Goal: Communication & Community: Share content

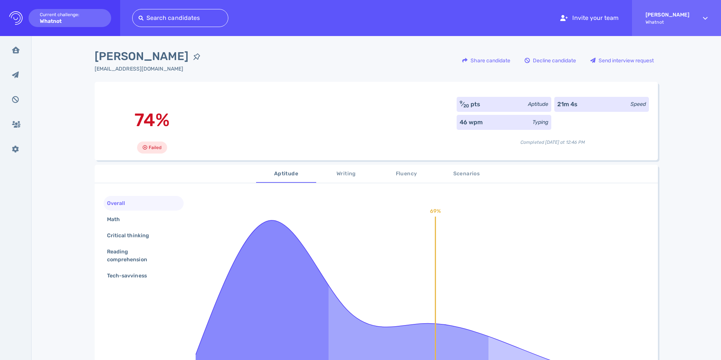
scroll to position [4, 0]
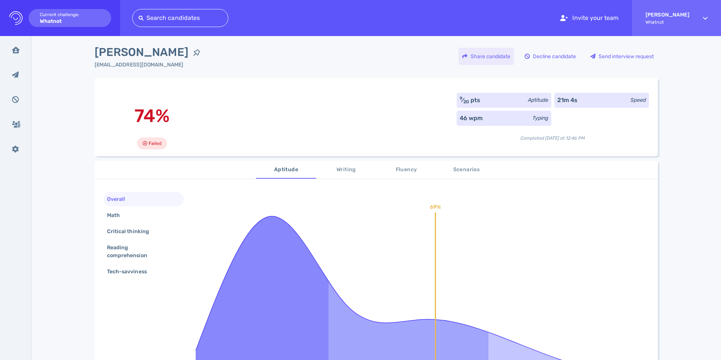
click at [476, 55] on div "Share candidate" at bounding box center [487, 56] width 56 height 17
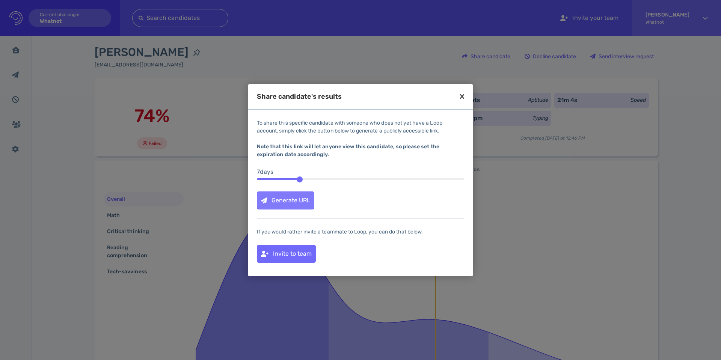
click at [281, 204] on div "Generate URL" at bounding box center [285, 200] width 57 height 17
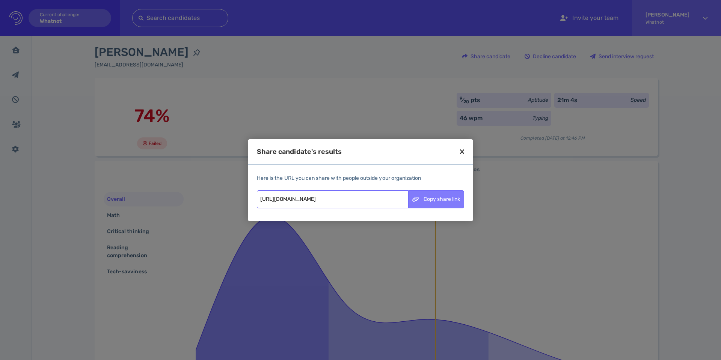
click at [424, 204] on div "Copy share link" at bounding box center [436, 199] width 55 height 17
click at [463, 151] on icon at bounding box center [462, 151] width 4 height 7
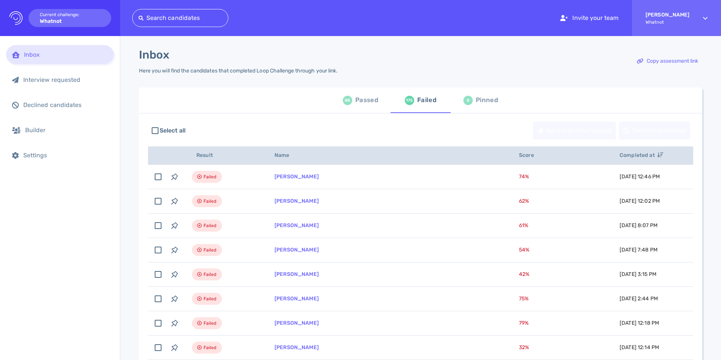
click at [355, 104] on div "Passed" at bounding box center [366, 100] width 23 height 11
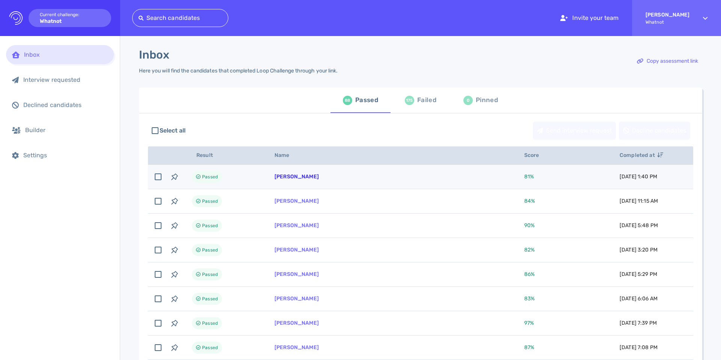
click at [293, 176] on link "[PERSON_NAME]" at bounding box center [297, 177] width 44 height 6
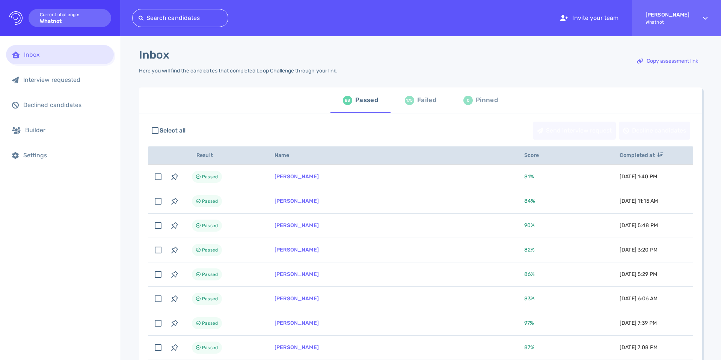
click at [414, 104] on div "175 Failed" at bounding box center [421, 100] width 32 height 21
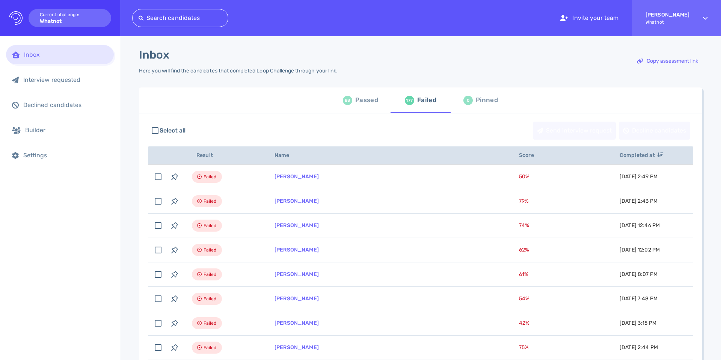
click at [363, 95] on div "Passed" at bounding box center [366, 100] width 23 height 11
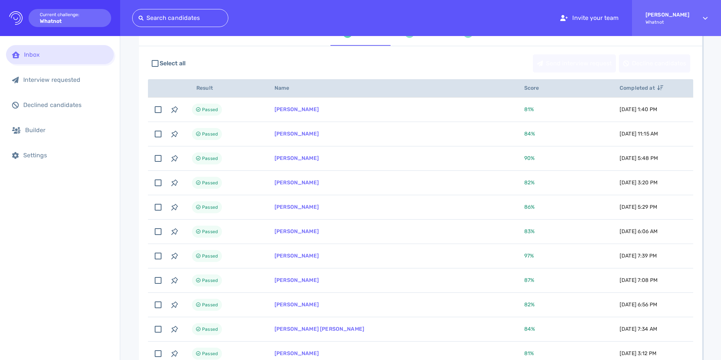
scroll to position [68, 0]
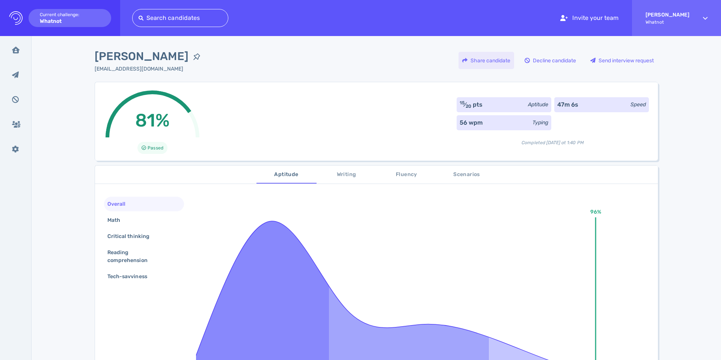
click at [485, 64] on div "Share candidate" at bounding box center [487, 60] width 56 height 17
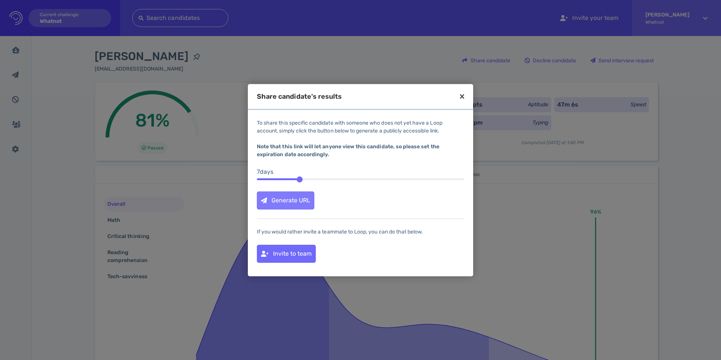
click at [310, 195] on div "Generate URL" at bounding box center [285, 200] width 57 height 17
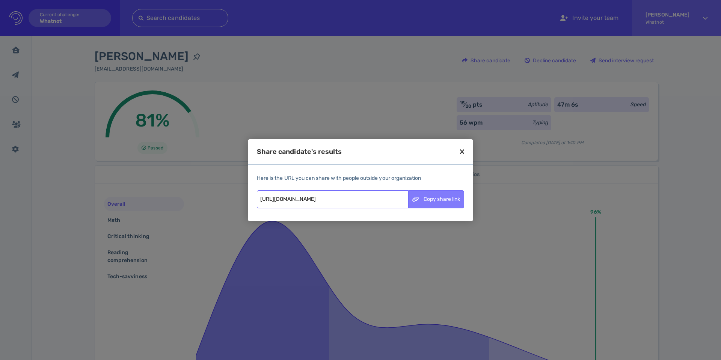
click at [452, 198] on div "Copy share link" at bounding box center [436, 199] width 55 height 17
